Goal: Find specific page/section: Find specific page/section

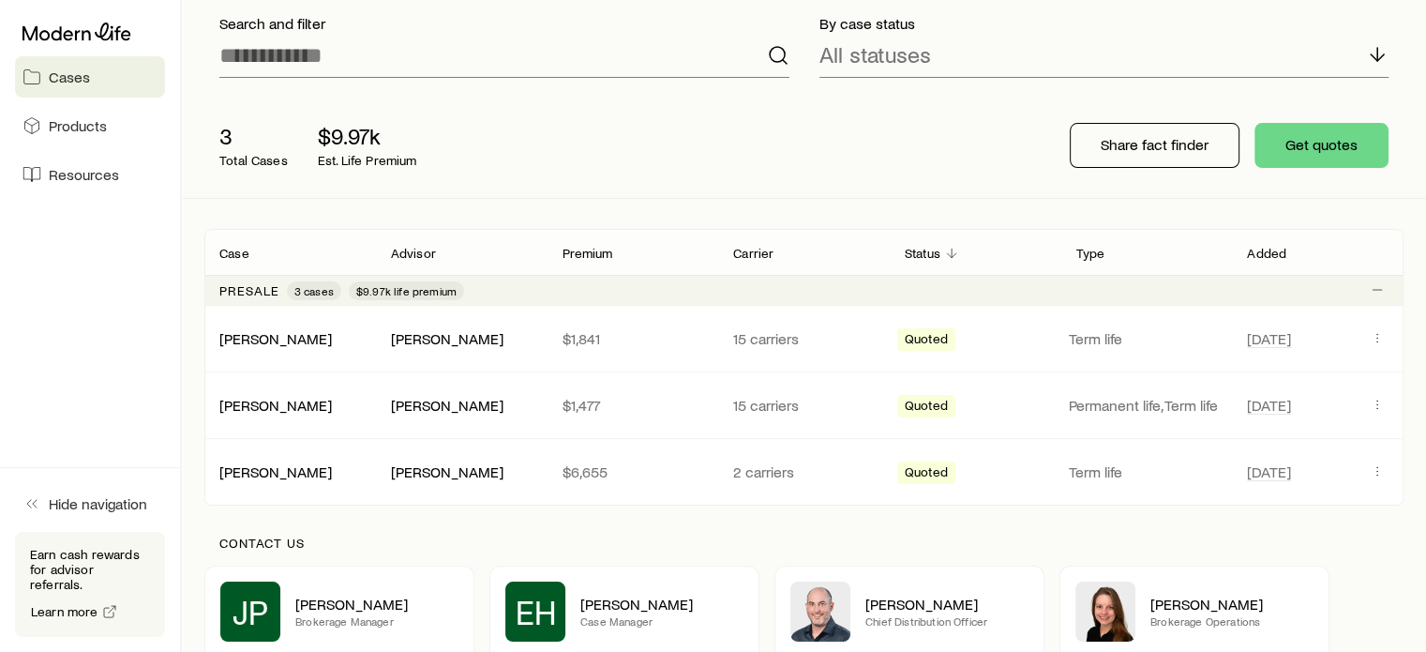
scroll to position [188, 0]
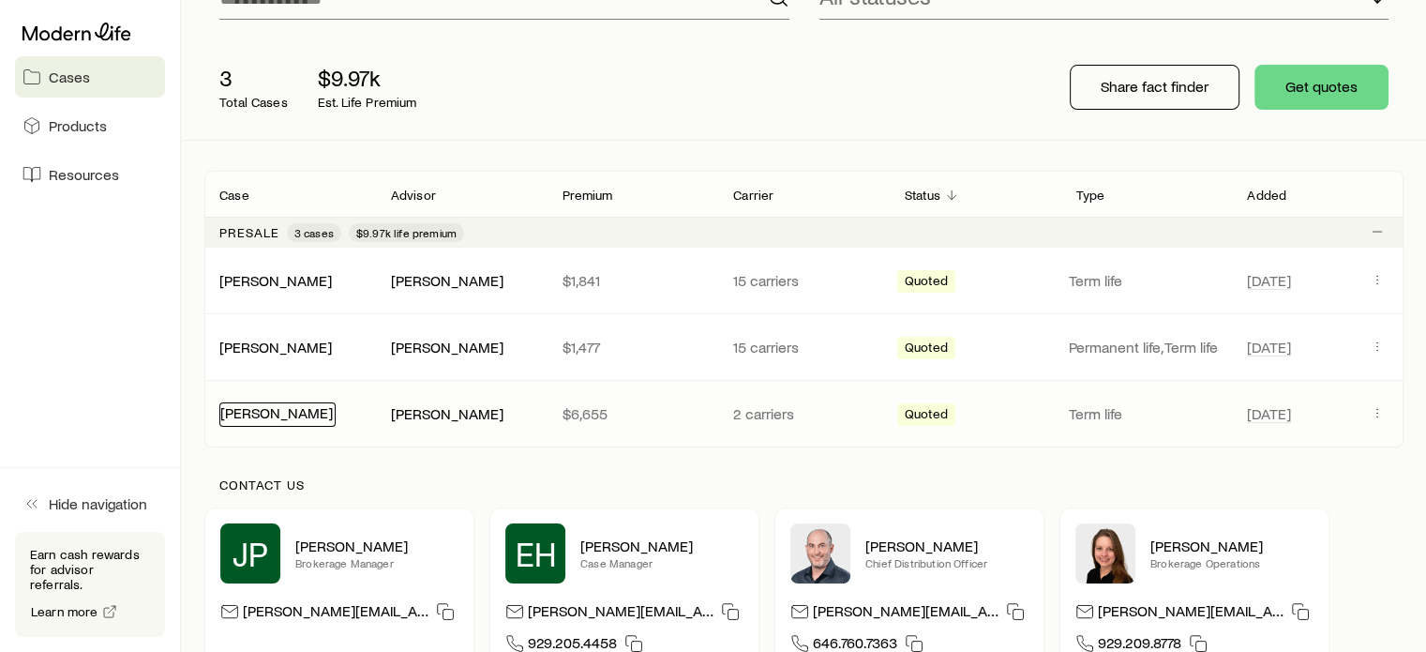
click at [269, 409] on link "[PERSON_NAME]" at bounding box center [276, 412] width 113 height 18
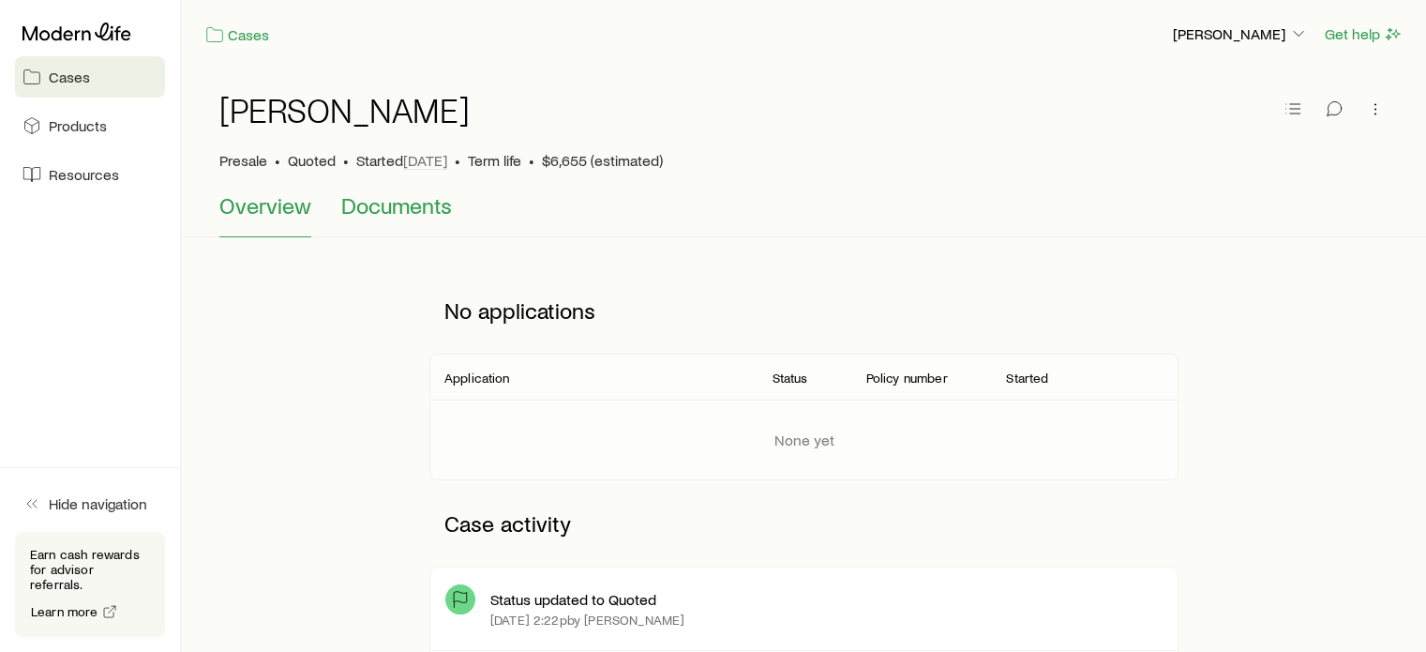
click at [398, 204] on span "Documents" at bounding box center [396, 205] width 111 height 26
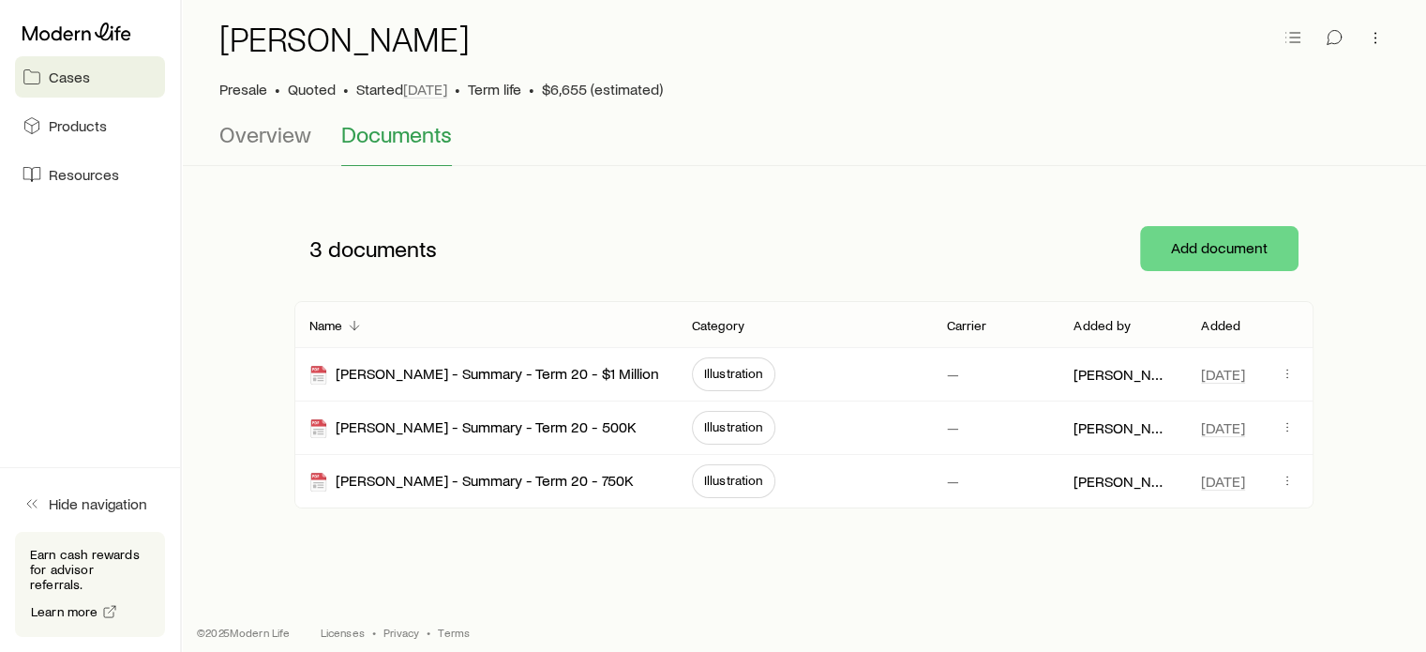
scroll to position [83, 0]
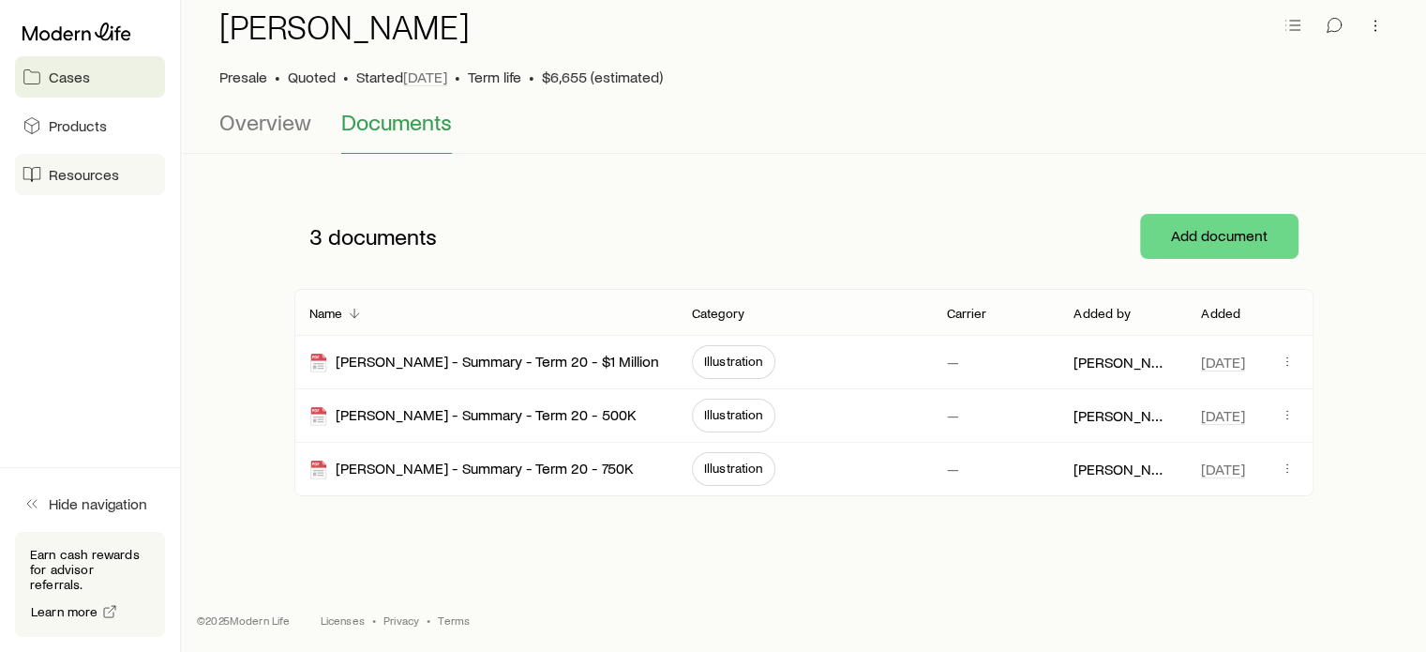
click at [75, 173] on span "Resources" at bounding box center [84, 174] width 70 height 19
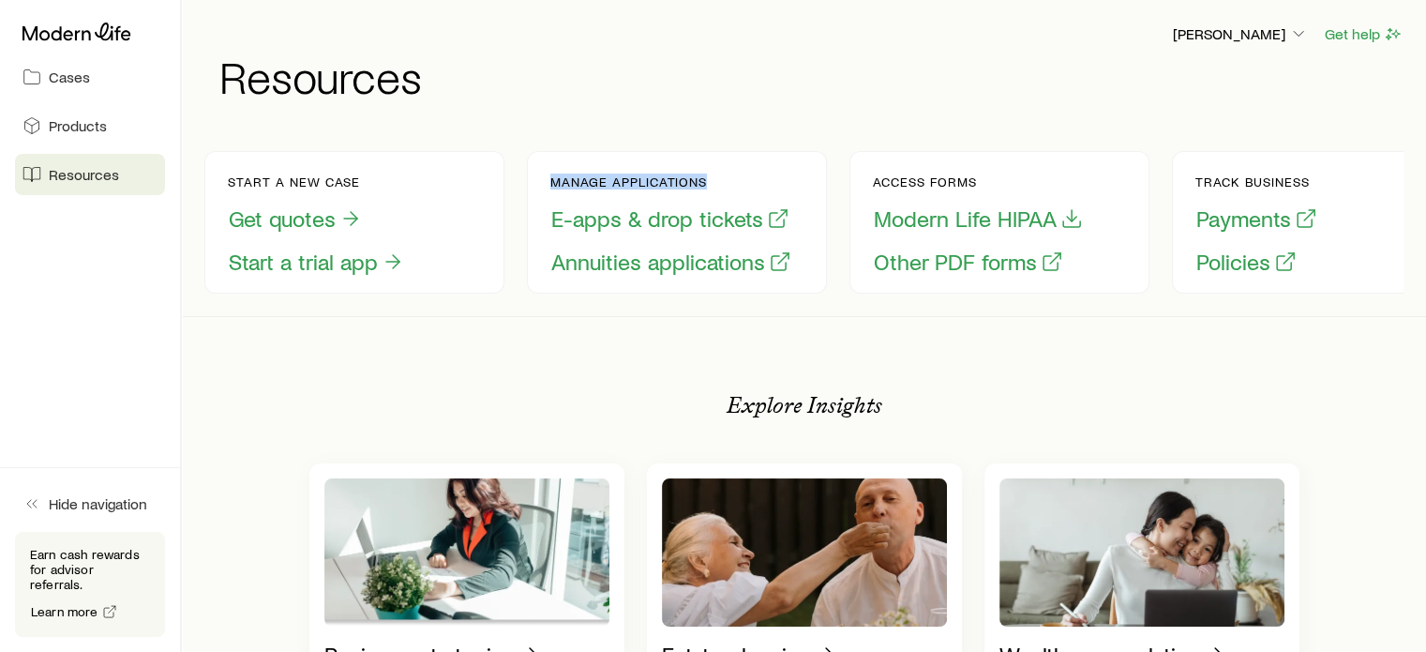
drag, startPoint x: 548, startPoint y: 182, endPoint x: 735, endPoint y: 172, distance: 186.9
click at [735, 172] on div "Manage applications E-apps & drop tickets Annuities applications" at bounding box center [677, 222] width 300 height 143
click at [602, 218] on button "E-apps & drop tickets" at bounding box center [670, 218] width 240 height 29
